Goal: Task Accomplishment & Management: Manage account settings

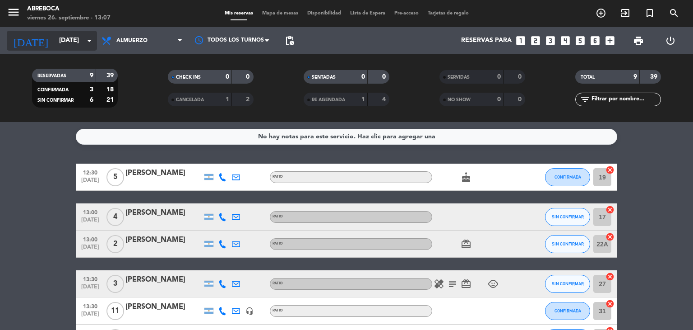
click at [70, 49] on div "[DATE] [DATE] arrow_drop_down" at bounding box center [52, 41] width 90 height 20
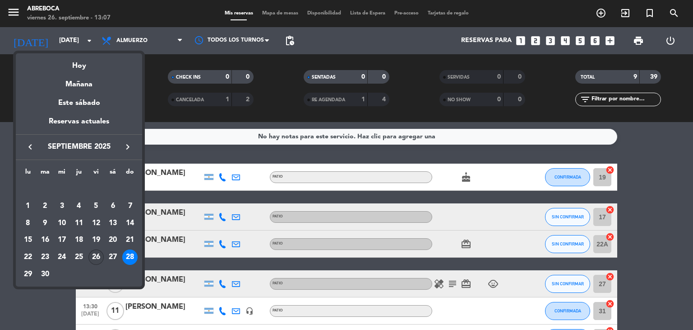
click at [97, 257] on div "26" at bounding box center [95, 256] width 15 height 15
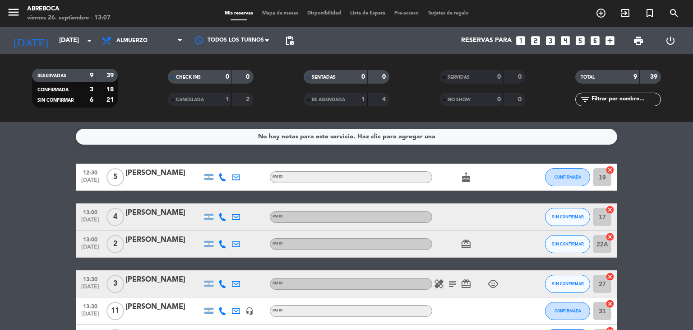
type input "[DATE]"
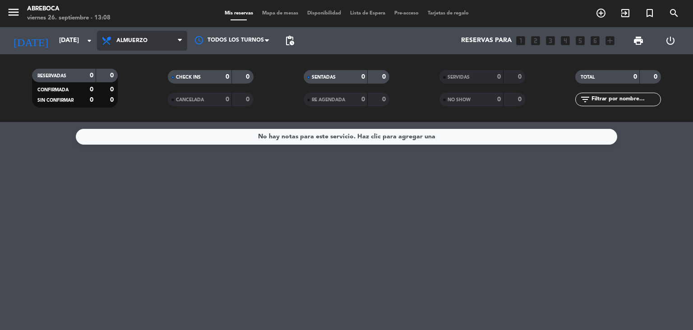
click at [150, 45] on span "Almuerzo" at bounding box center [142, 41] width 90 height 20
click at [140, 100] on div "menu ABREBOCA [DATE] 26. septiembre - 13:08 Mis reservas Mapa de mesas Disponib…" at bounding box center [346, 61] width 693 height 122
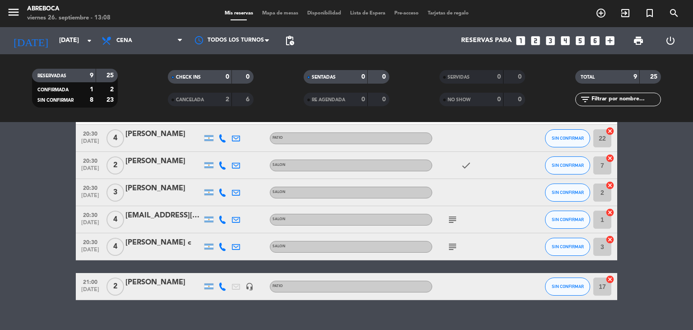
scroll to position [134, 0]
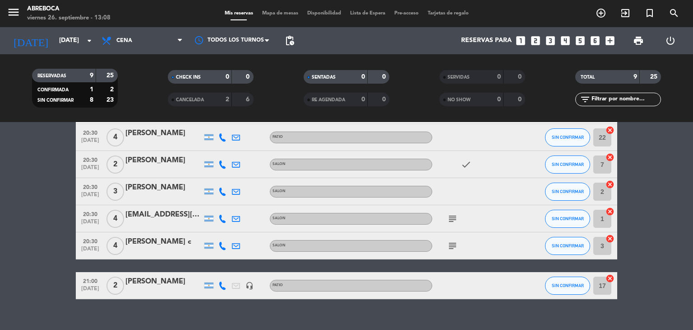
click at [133, 184] on div "[PERSON_NAME]" at bounding box center [163, 187] width 77 height 12
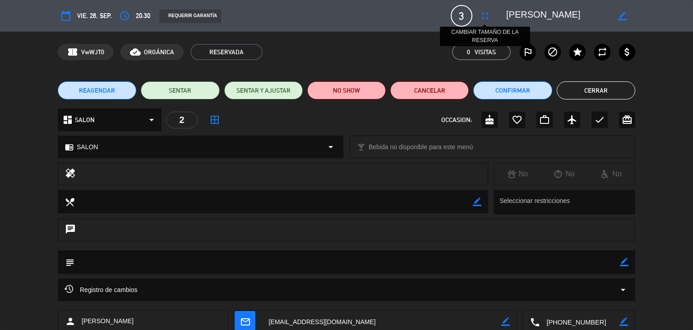
click at [485, 19] on icon "fullscreen" at bounding box center [485, 15] width 11 height 11
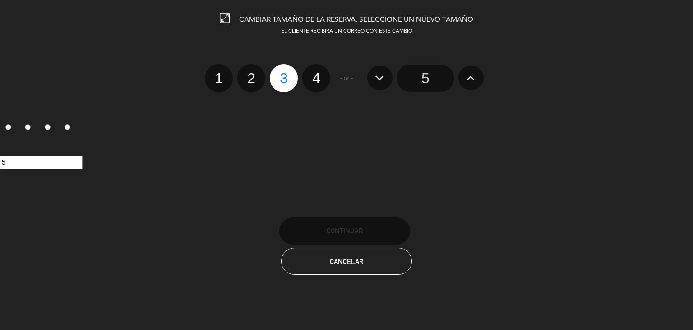
click at [439, 70] on input "5" at bounding box center [425, 78] width 57 height 27
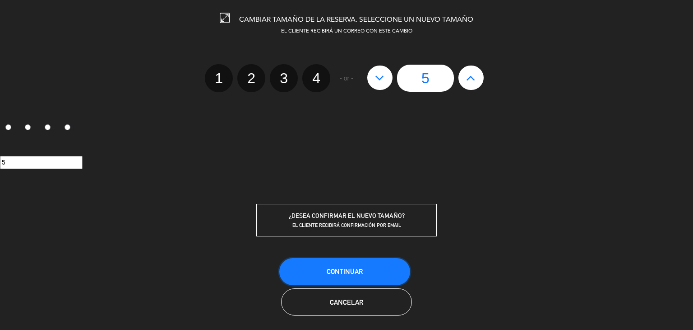
click at [358, 277] on button "Continuar" at bounding box center [344, 271] width 131 height 27
